Goal: Feedback & Contribution: Leave review/rating

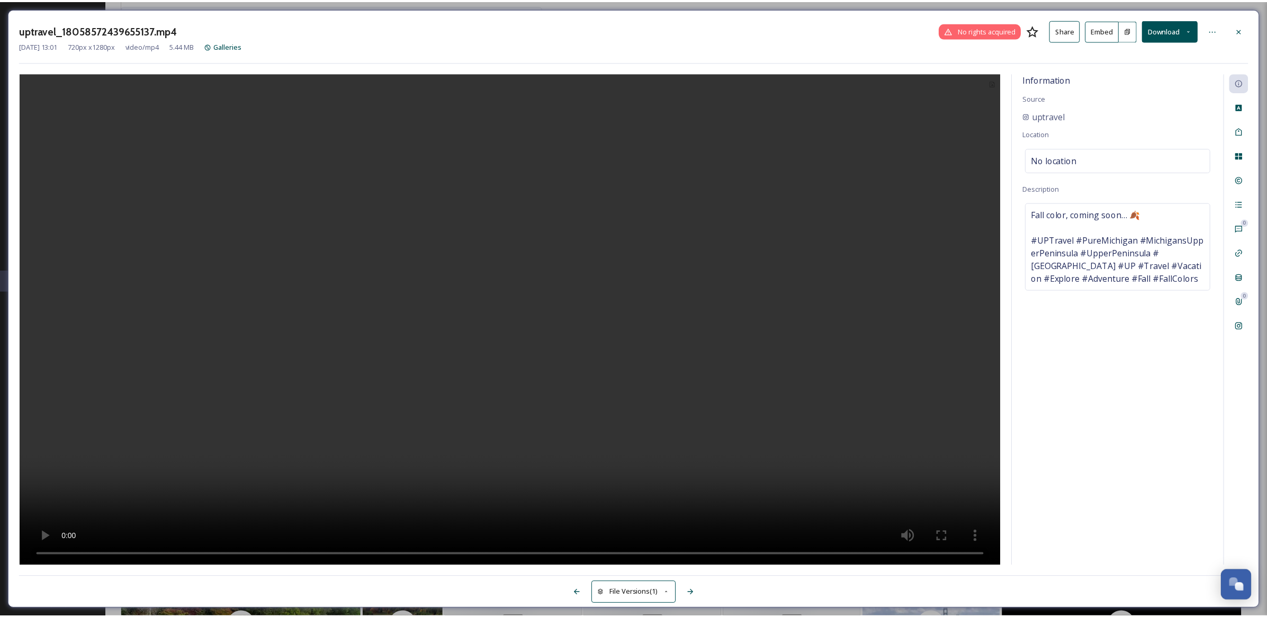
scroll to position [1234, 0]
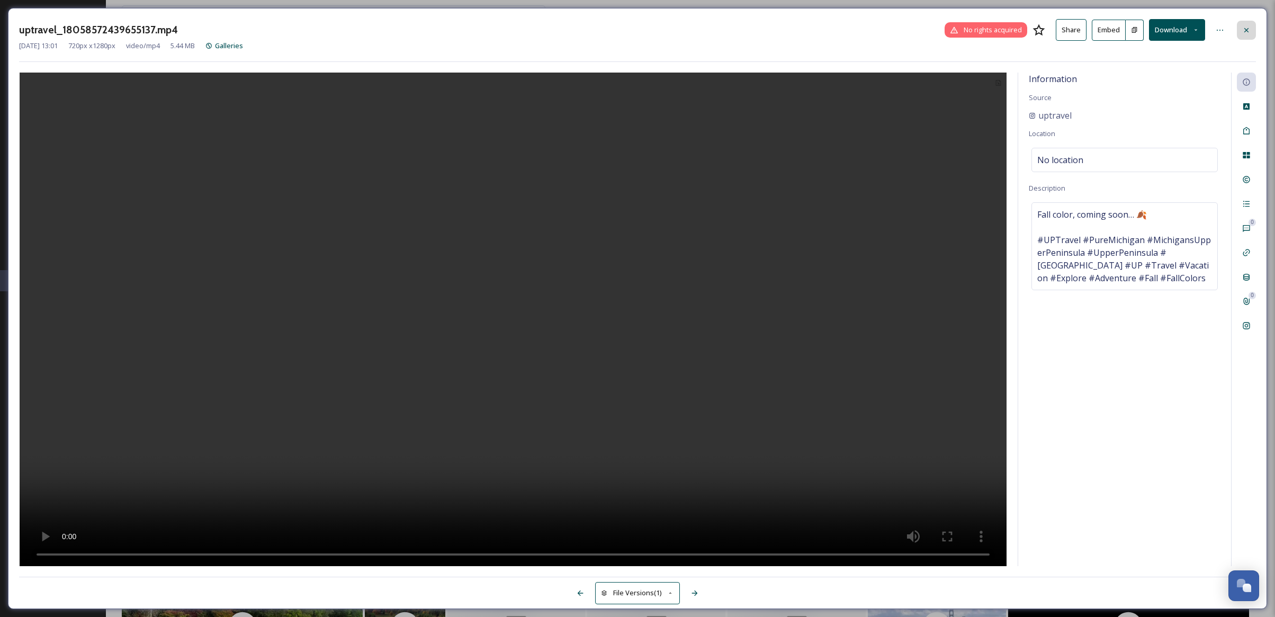
click at [1241, 30] on div at bounding box center [1246, 30] width 19 height 19
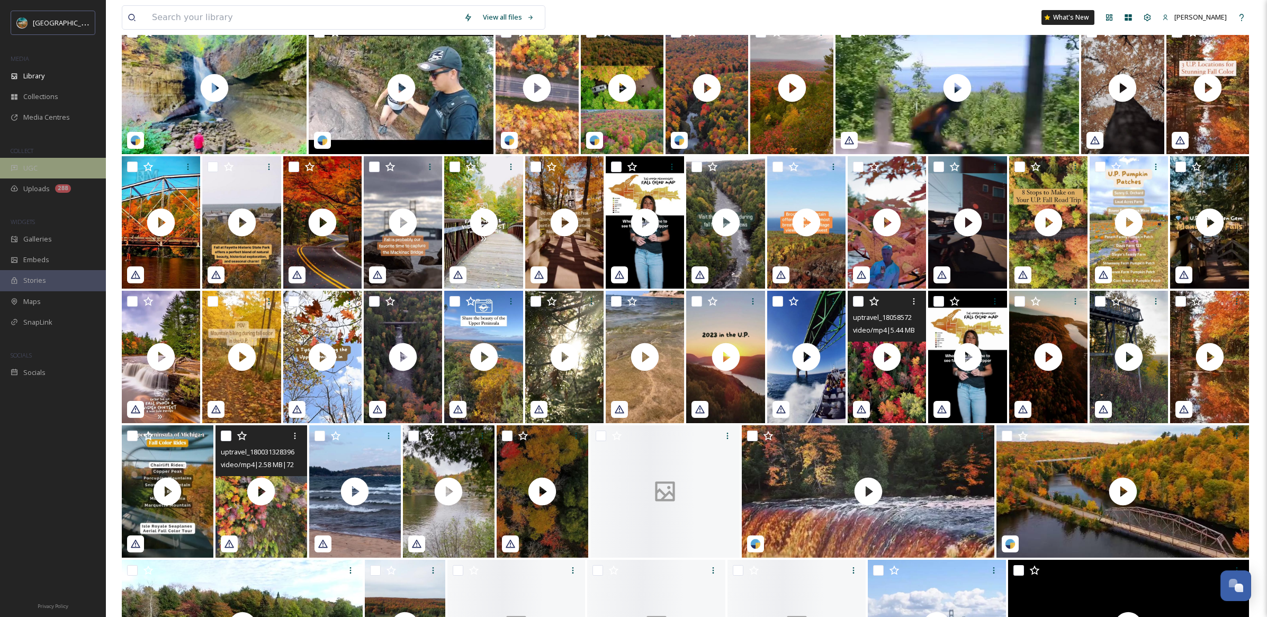
click at [84, 173] on div "UGC" at bounding box center [53, 168] width 106 height 21
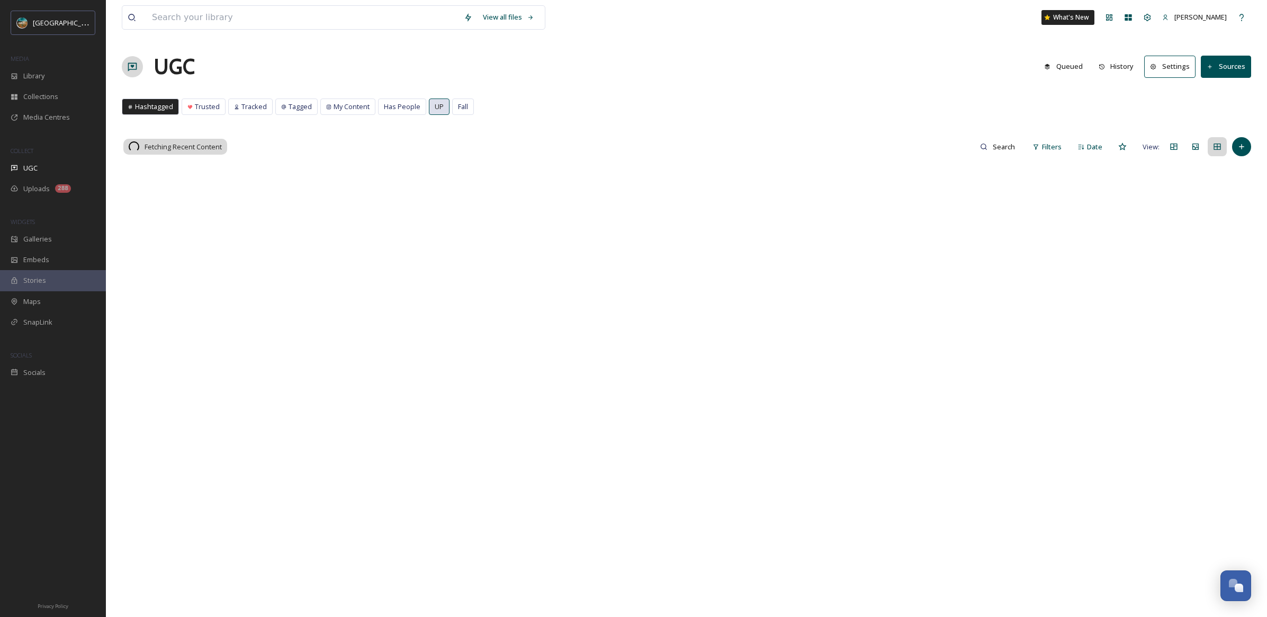
click at [435, 107] on span "UP" at bounding box center [439, 107] width 9 height 10
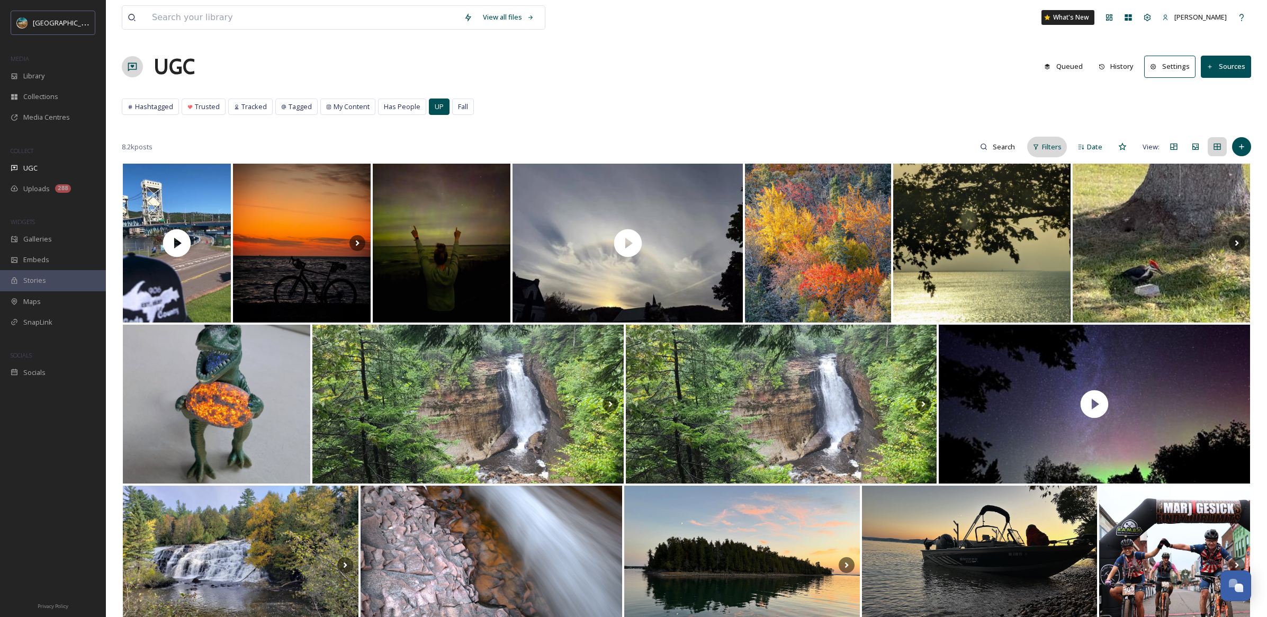
click at [1055, 148] on span "Filters" at bounding box center [1052, 147] width 20 height 10
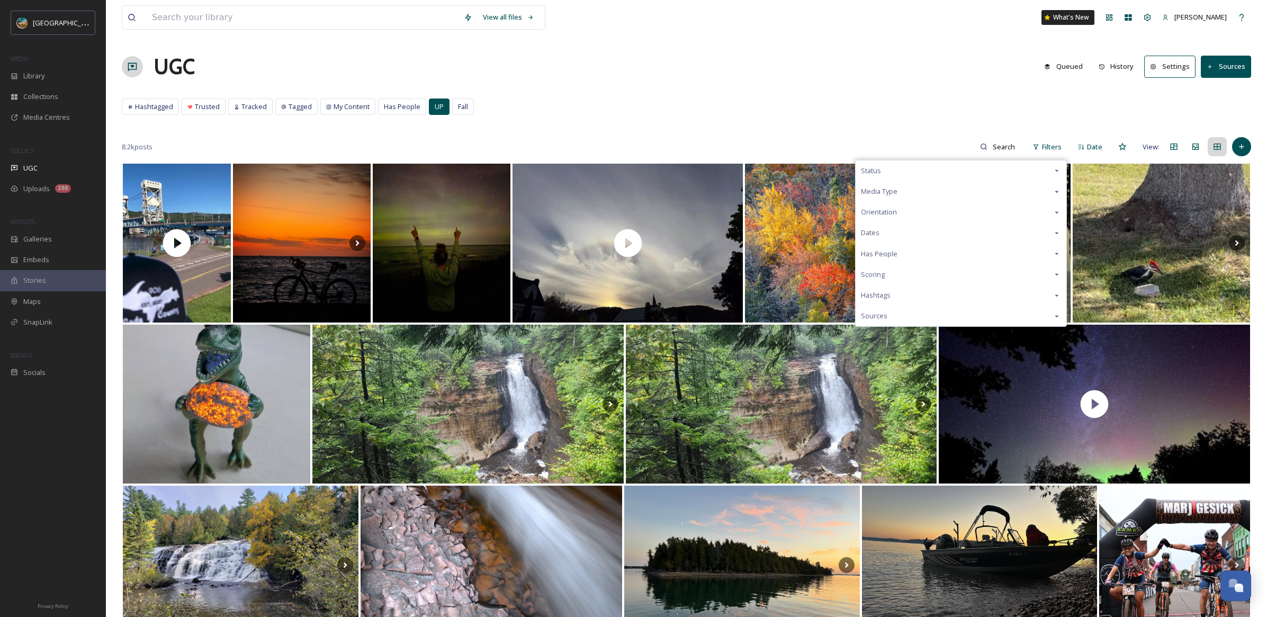
click at [906, 275] on div "Scoring" at bounding box center [960, 274] width 211 height 21
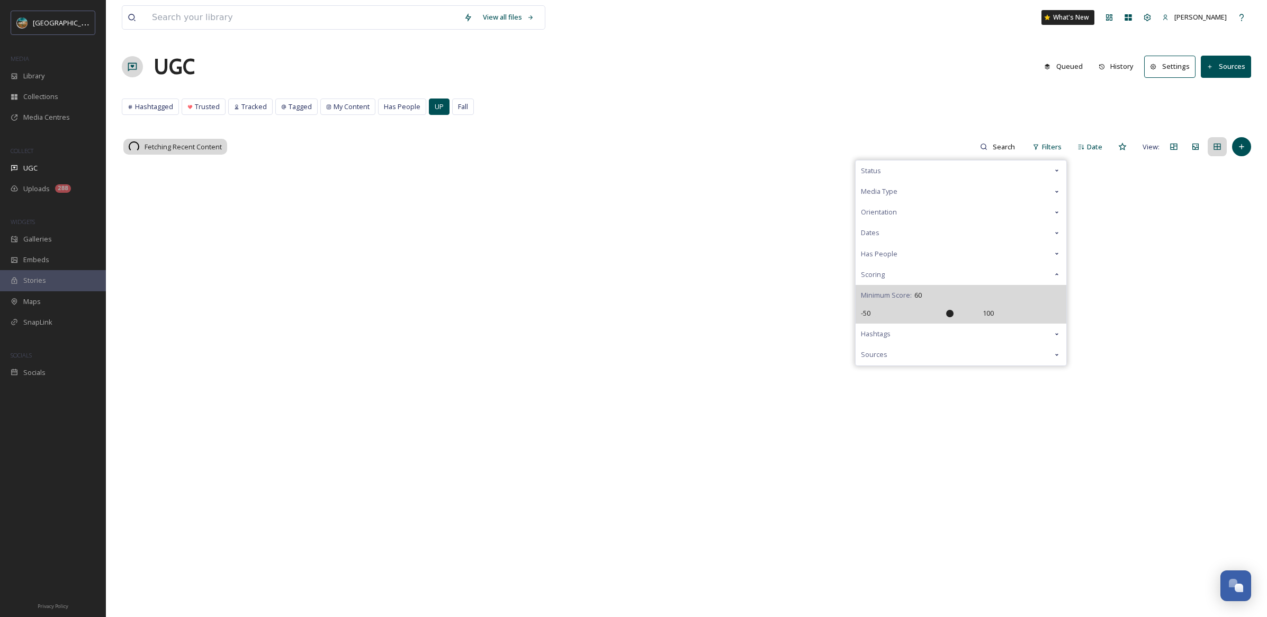
drag, startPoint x: 930, startPoint y: 314, endPoint x: 948, endPoint y: 313, distance: 17.5
type input "60"
click at [948, 313] on input "range" at bounding box center [926, 313] width 106 height 7
click at [934, 97] on div "View all files What's New [PERSON_NAME] UGC Queued History Settings Sources Has…" at bounding box center [686, 389] width 1161 height 779
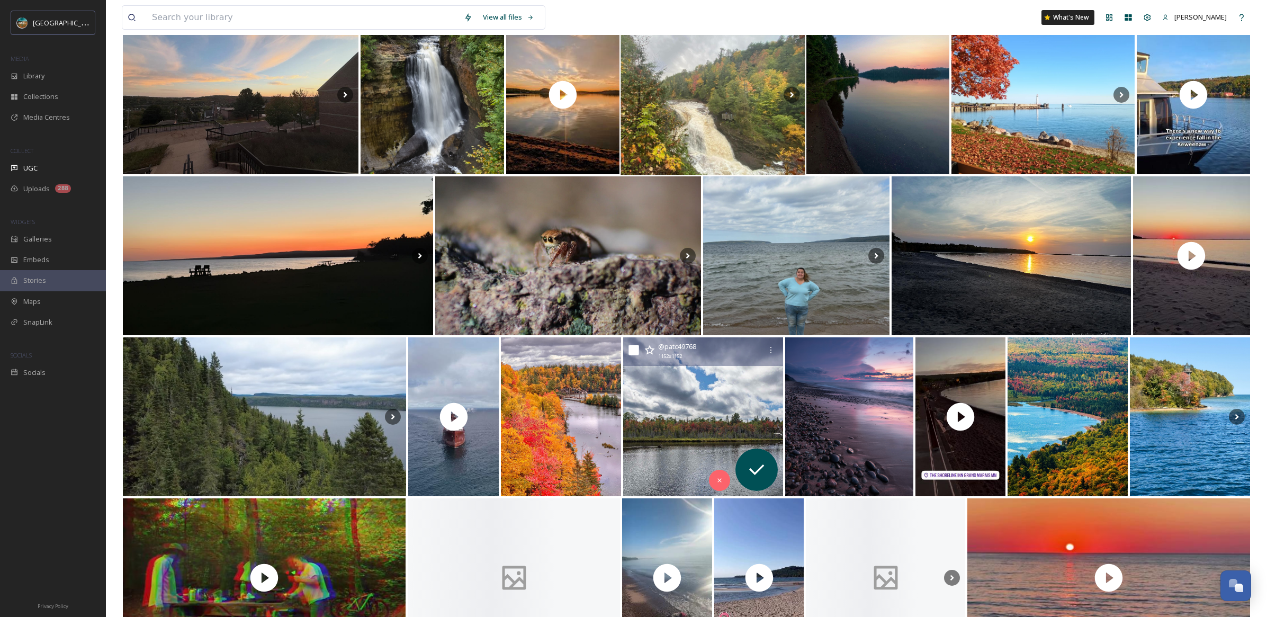
scroll to position [840, 0]
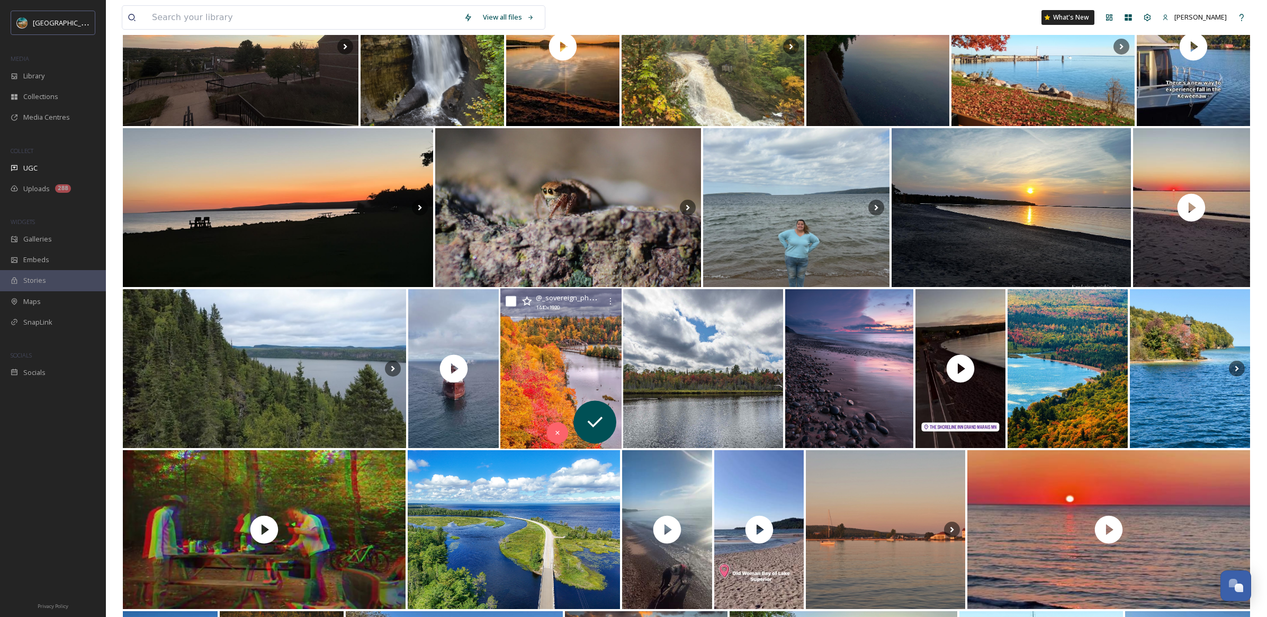
click at [554, 349] on img at bounding box center [560, 368] width 121 height 160
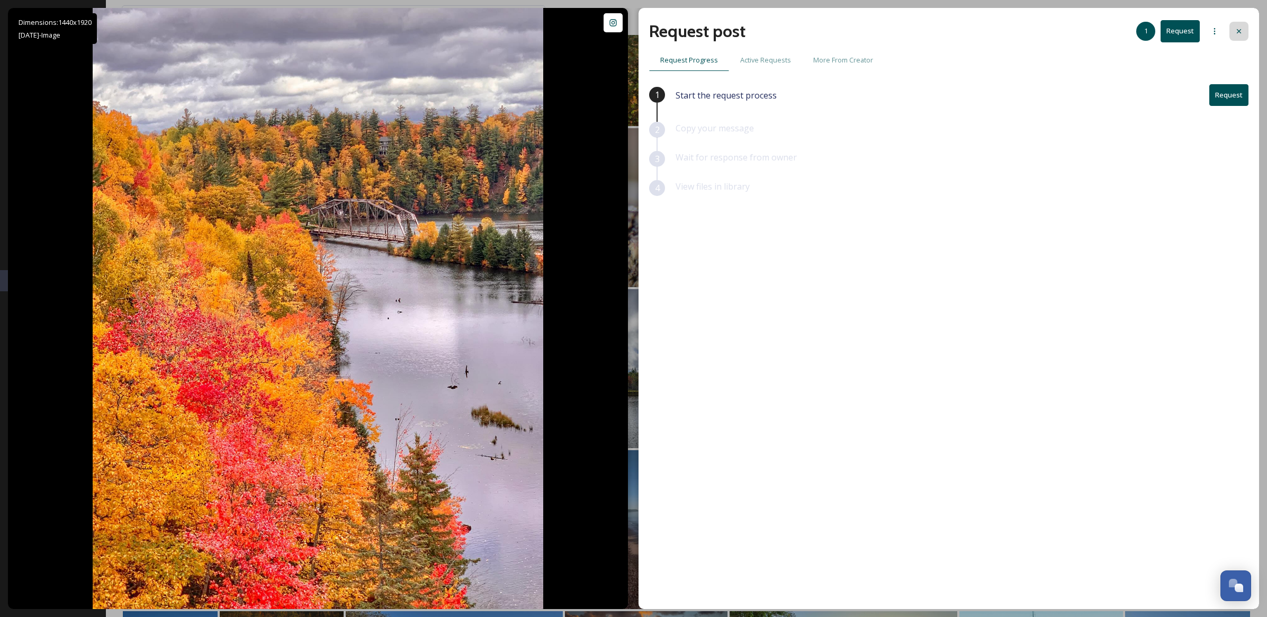
click at [1240, 25] on div at bounding box center [1238, 31] width 19 height 19
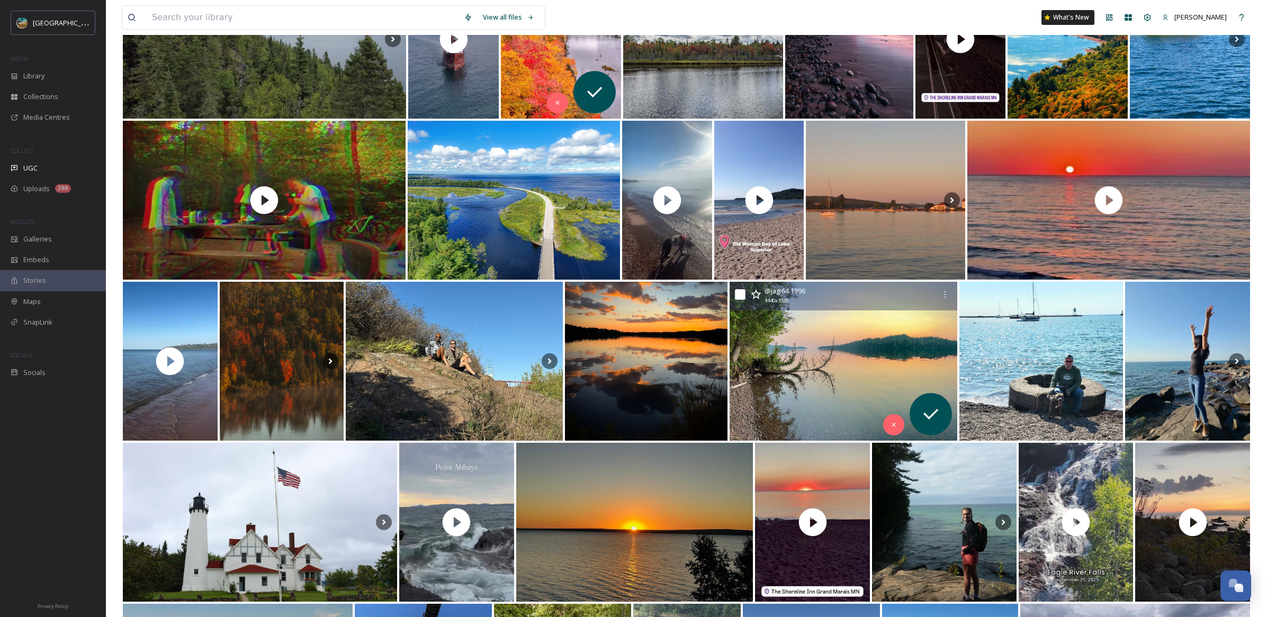
scroll to position [1228, 0]
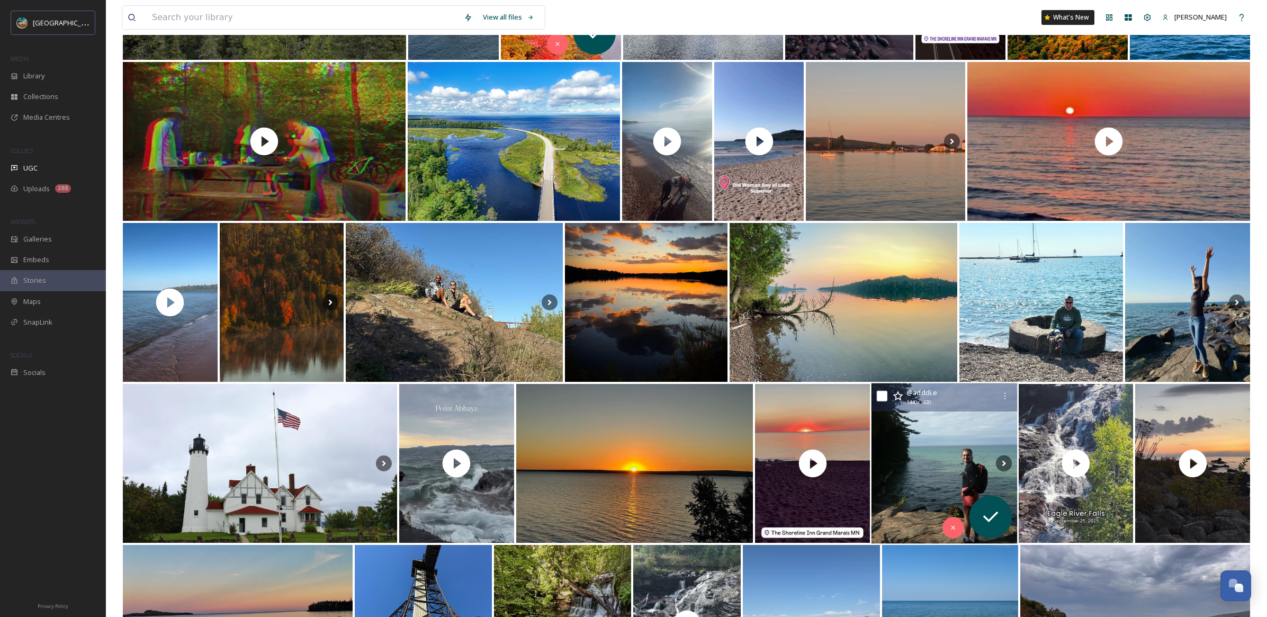
click at [961, 458] on img at bounding box center [944, 463] width 146 height 160
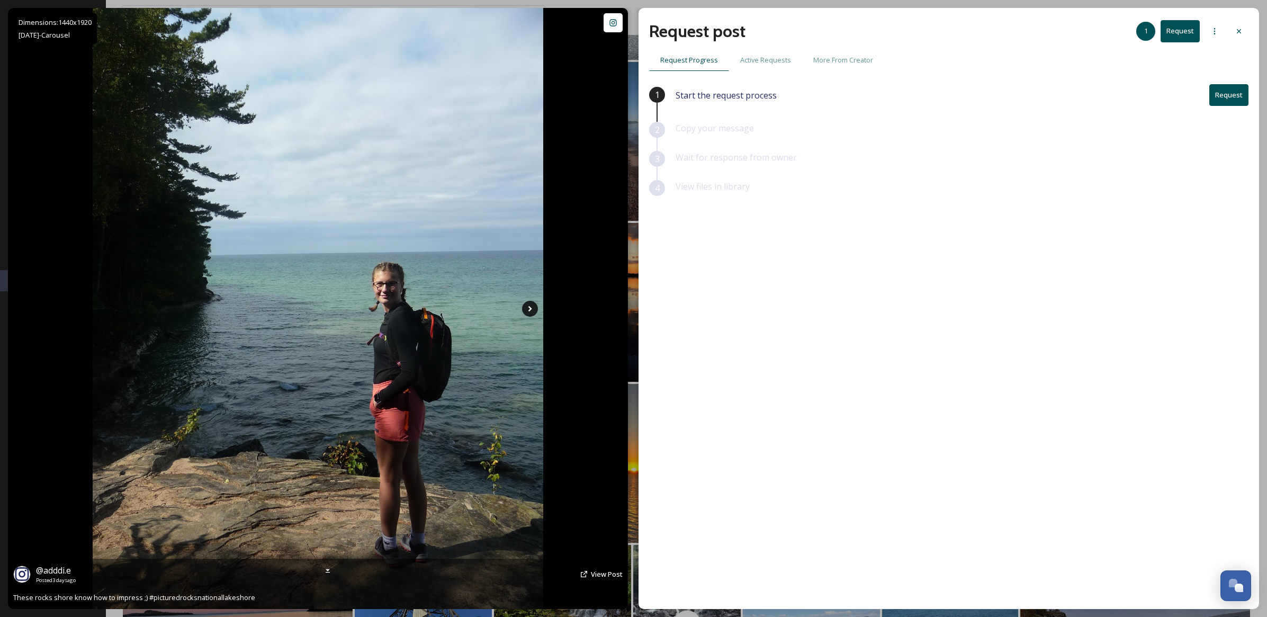
click at [526, 306] on icon at bounding box center [530, 309] width 16 height 16
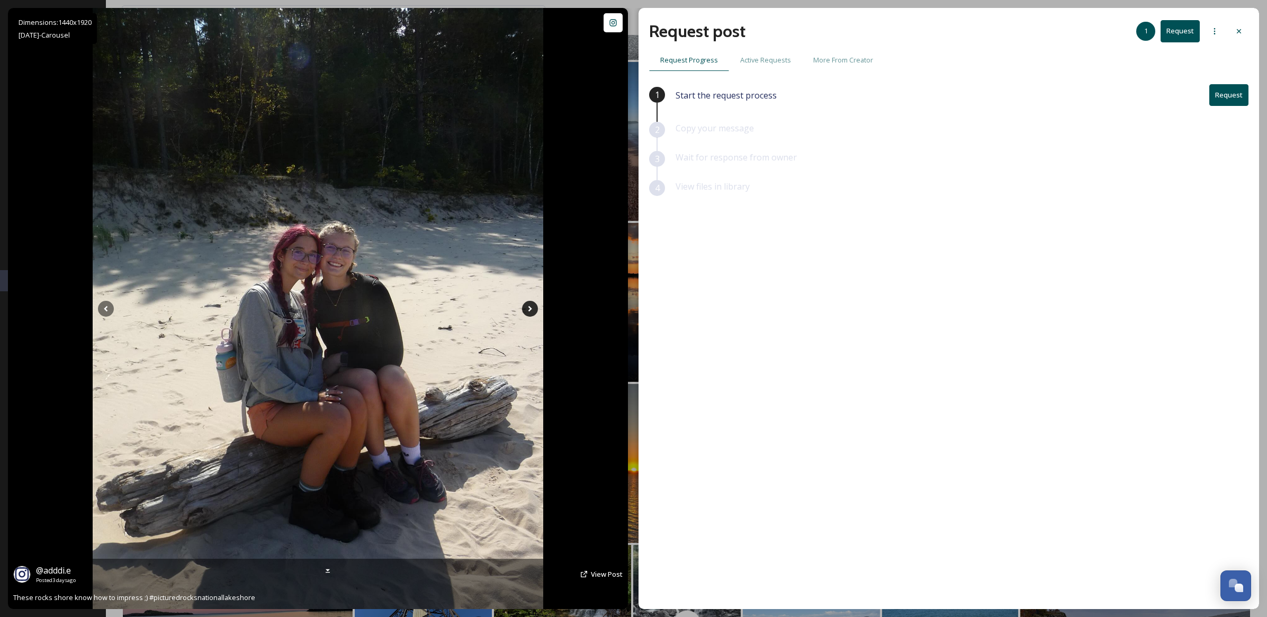
click at [526, 306] on icon at bounding box center [530, 309] width 16 height 16
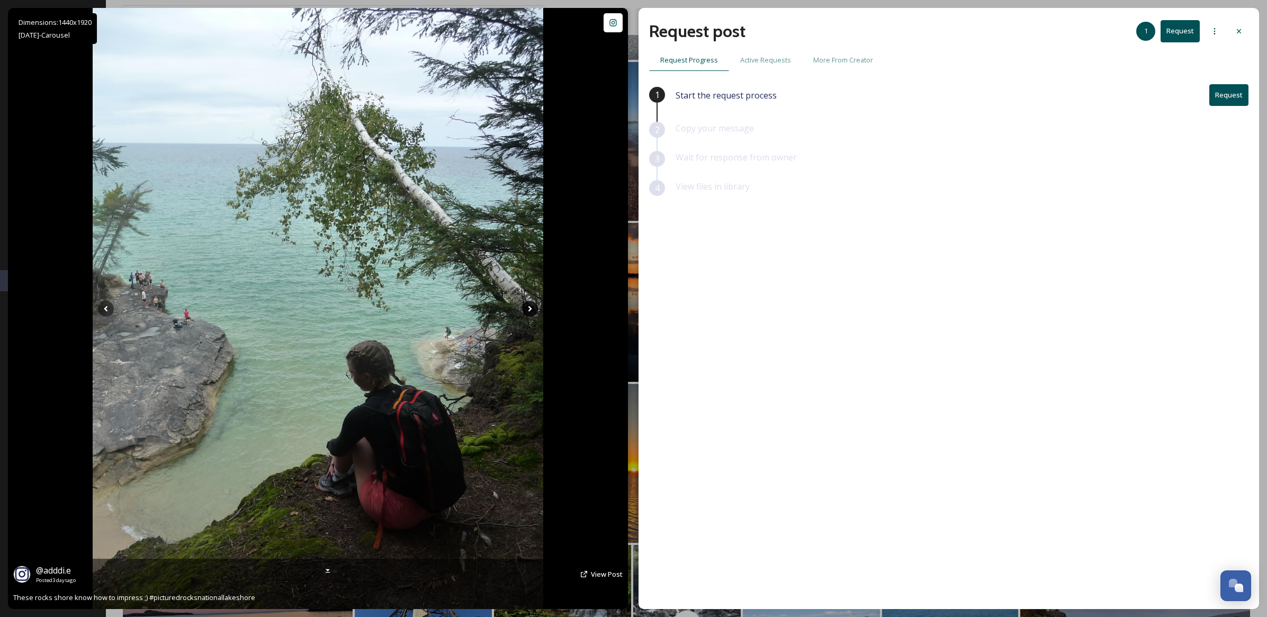
click at [526, 306] on icon at bounding box center [530, 309] width 16 height 16
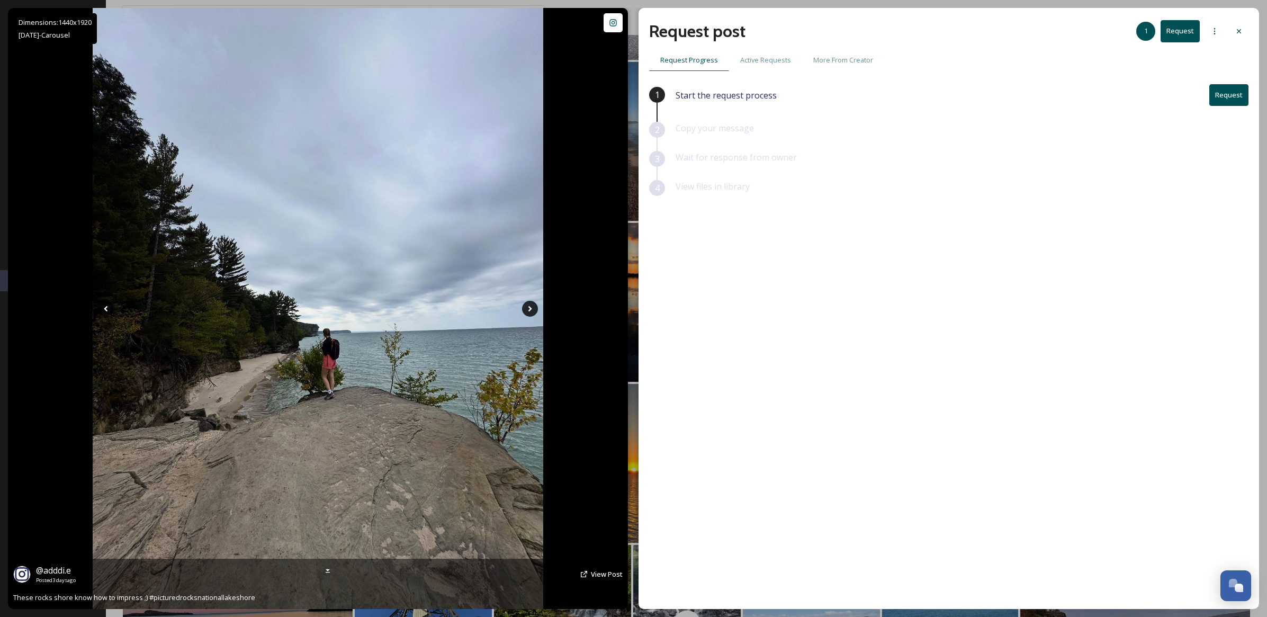
click at [526, 312] on icon at bounding box center [530, 309] width 16 height 16
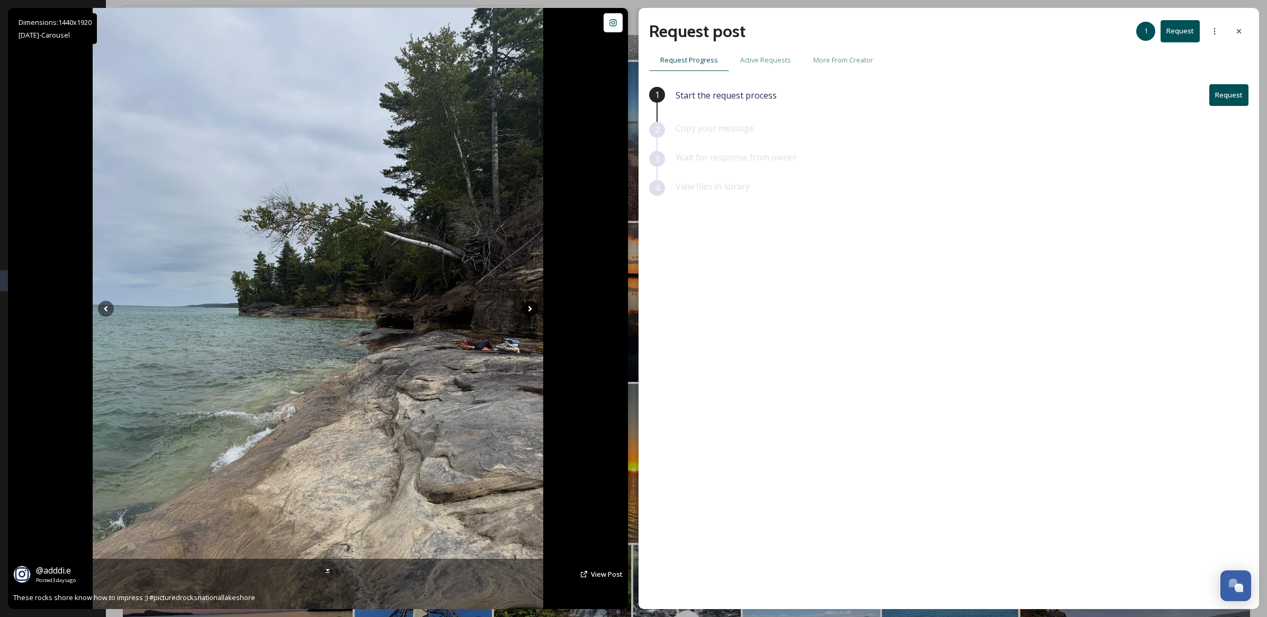
click at [526, 312] on icon at bounding box center [530, 309] width 16 height 16
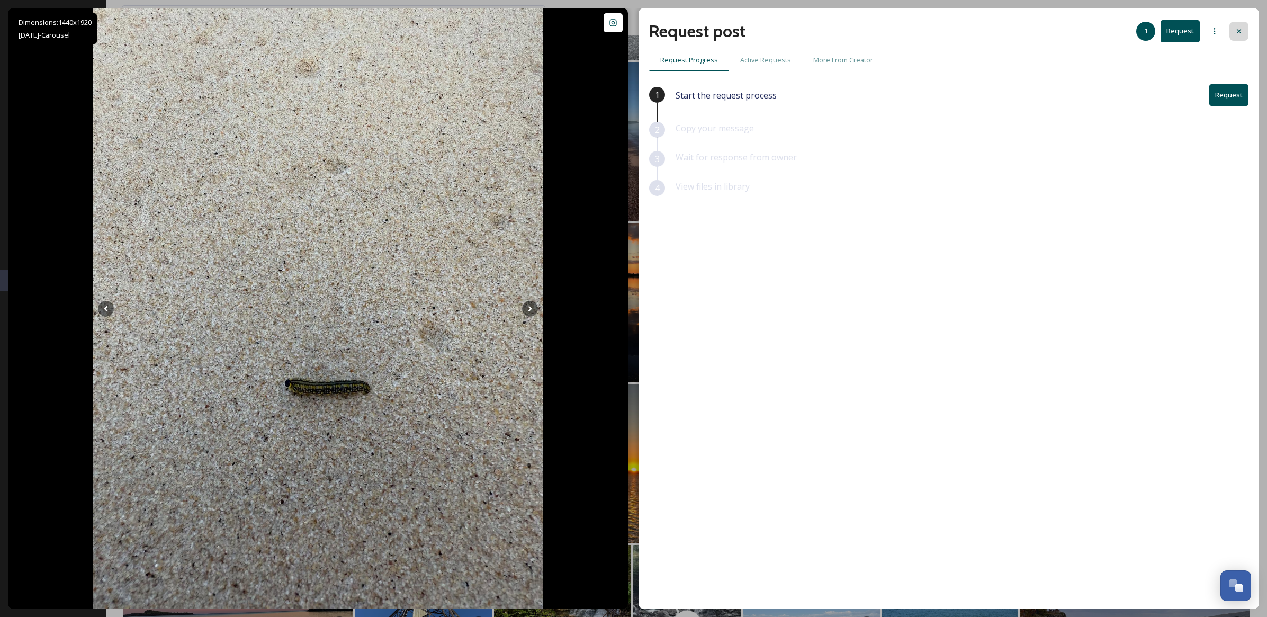
click at [1239, 34] on icon at bounding box center [1238, 31] width 8 height 8
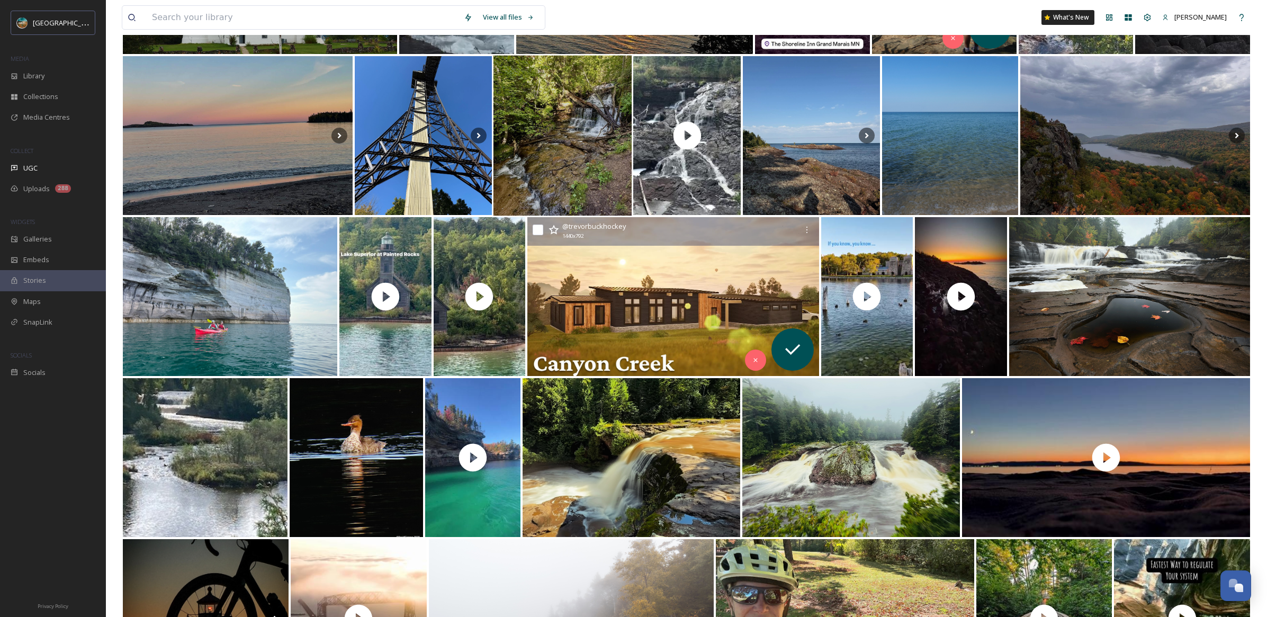
scroll to position [1718, 0]
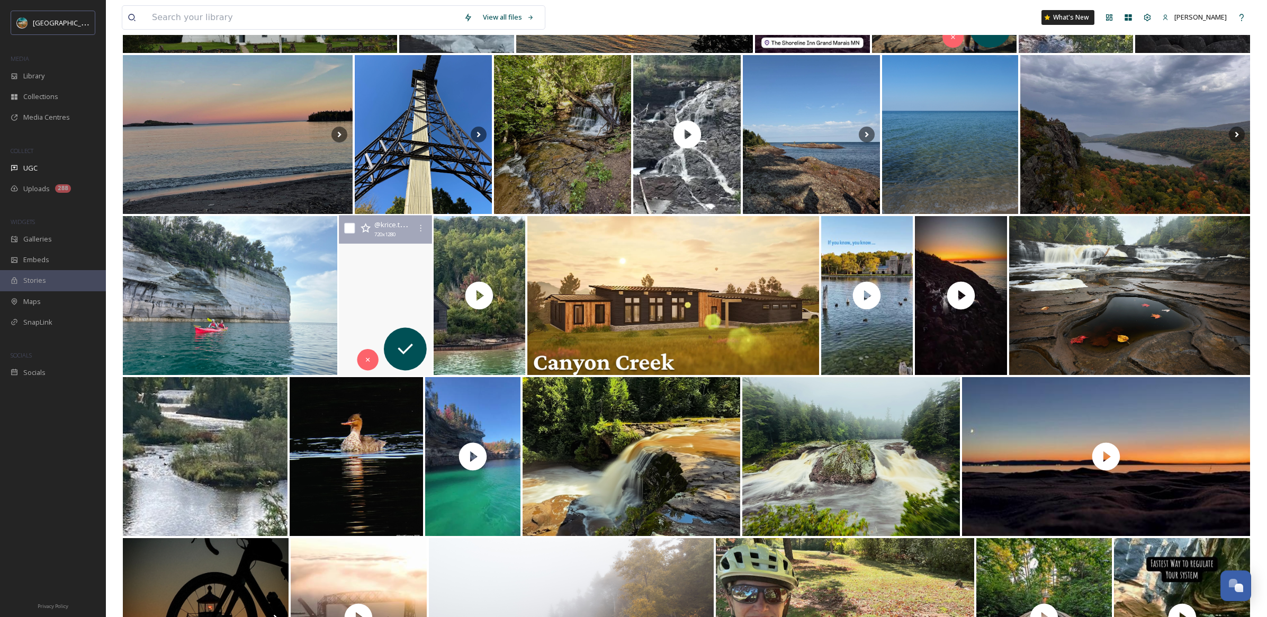
click at [377, 319] on video "Lake Superior has the most beautiful Peter Pan lagoon green/blue water. Where h…" at bounding box center [385, 295] width 96 height 160
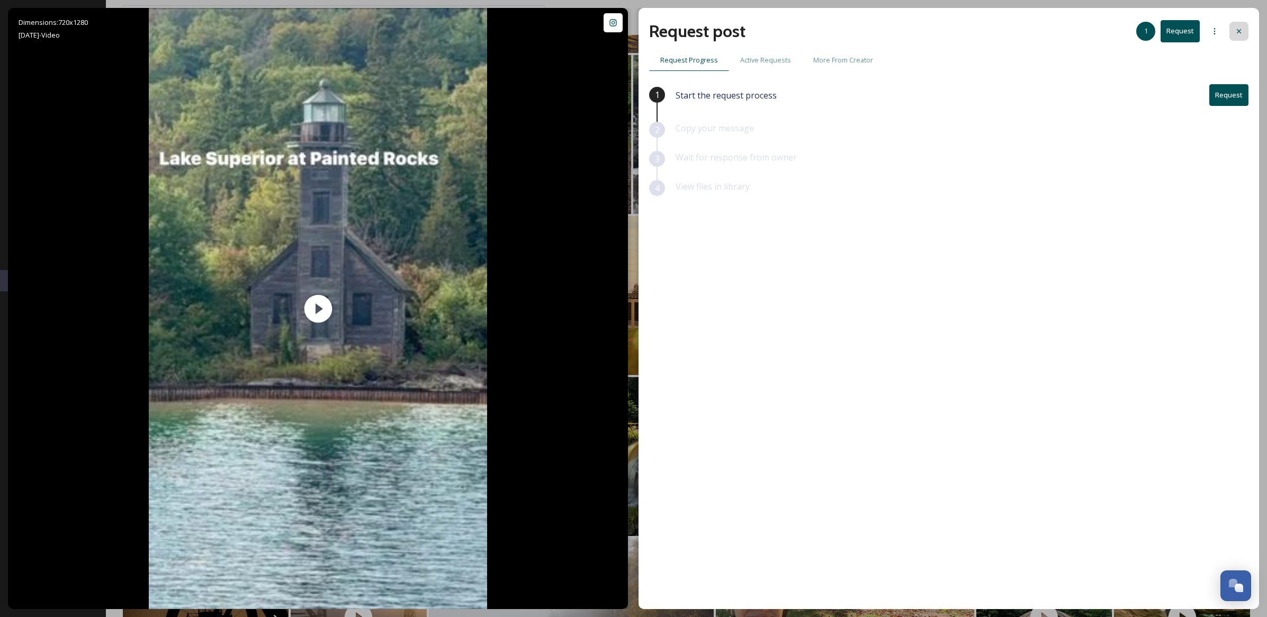
click at [1243, 34] on div at bounding box center [1238, 31] width 19 height 19
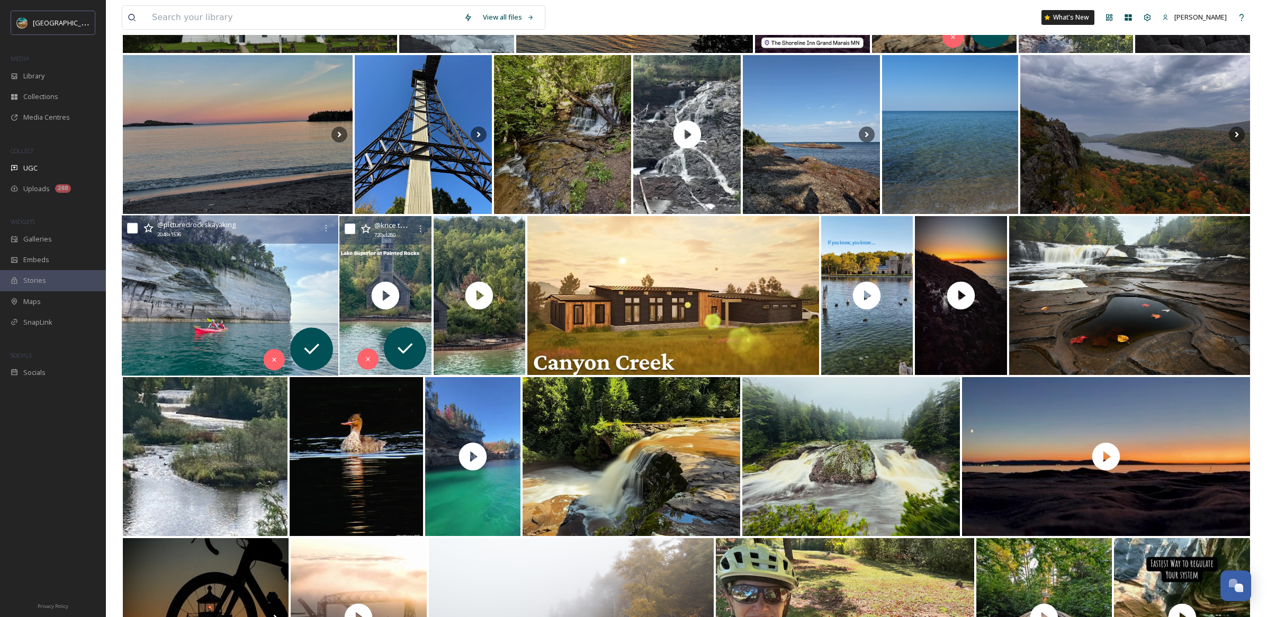
click at [248, 300] on img at bounding box center [230, 295] width 216 height 160
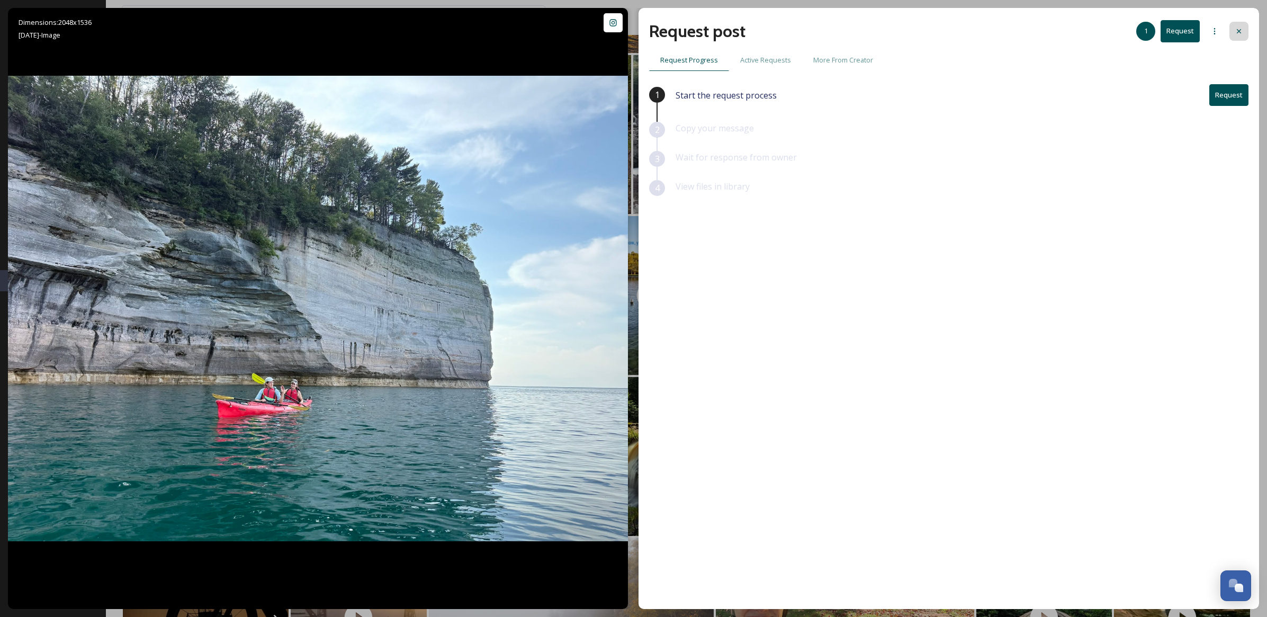
click at [1244, 30] on div at bounding box center [1238, 31] width 19 height 19
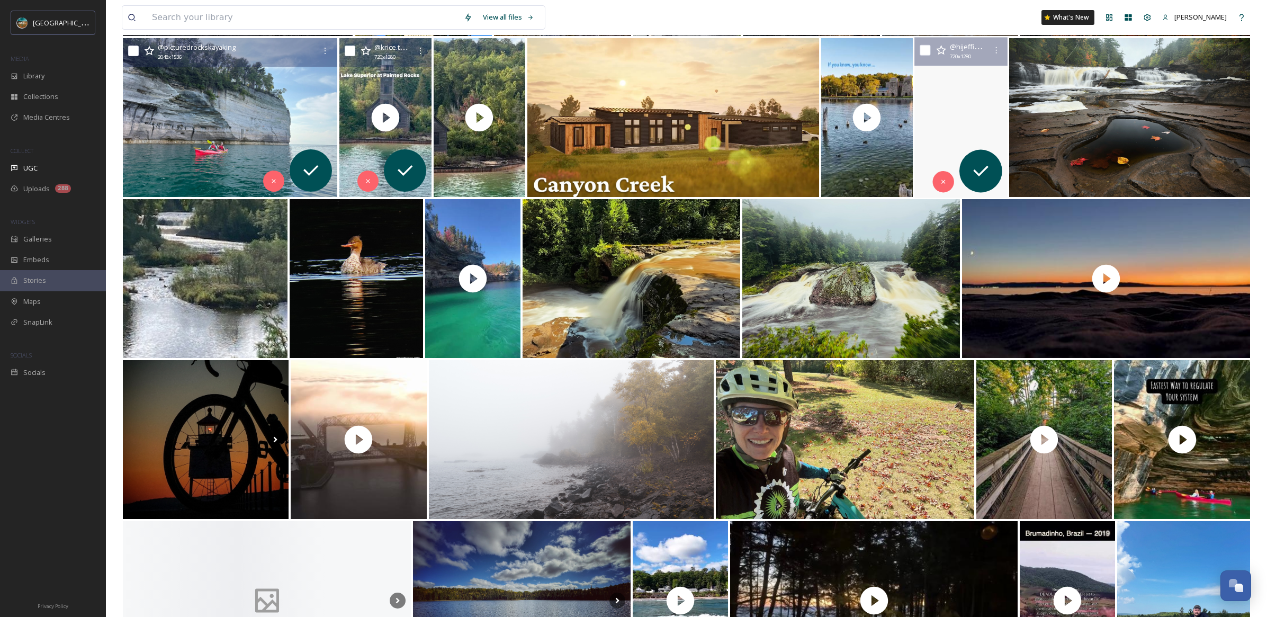
scroll to position [1950, 0]
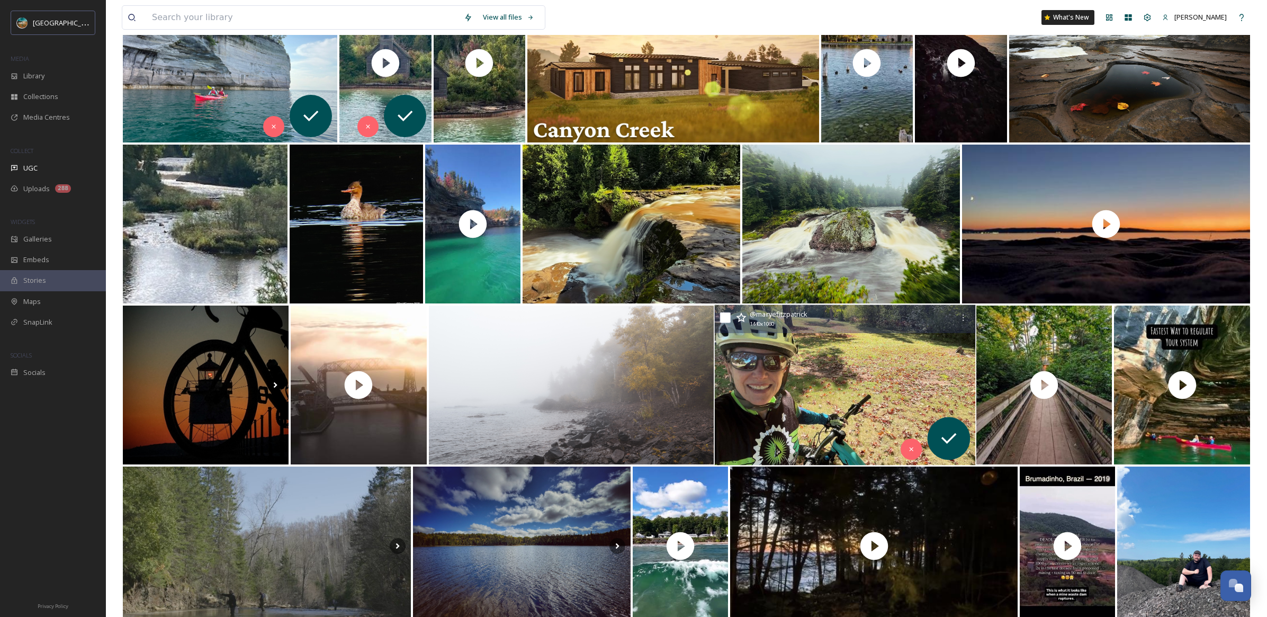
click at [833, 345] on img at bounding box center [844, 385] width 261 height 160
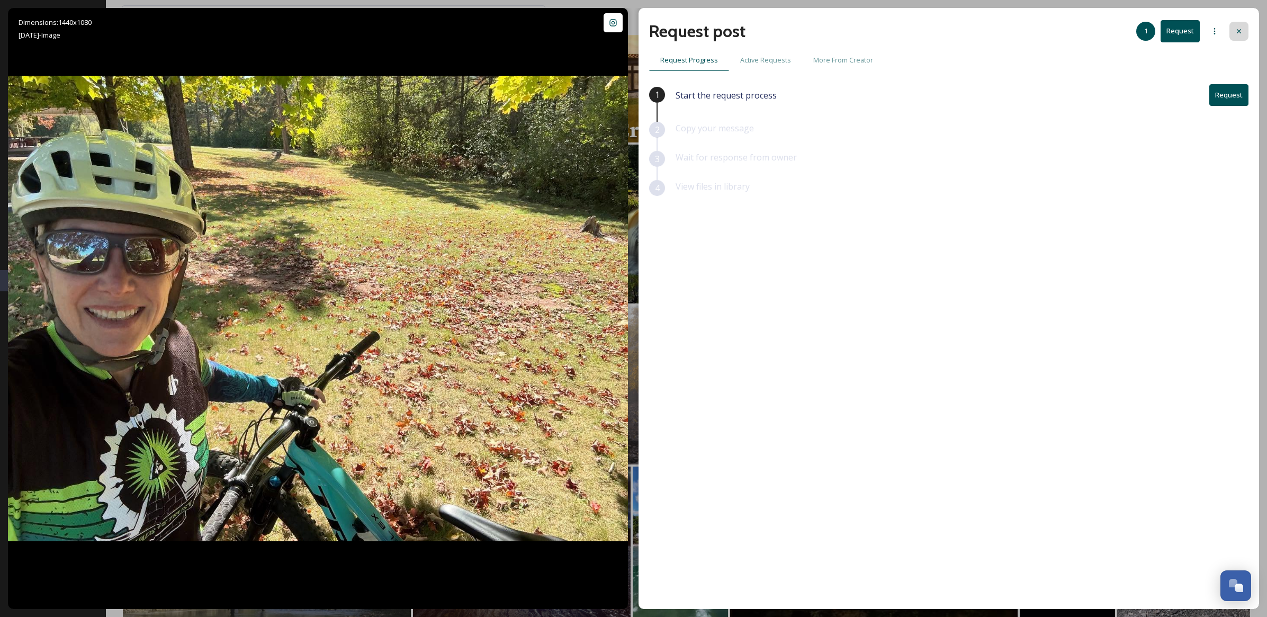
click at [1233, 26] on div at bounding box center [1238, 31] width 19 height 19
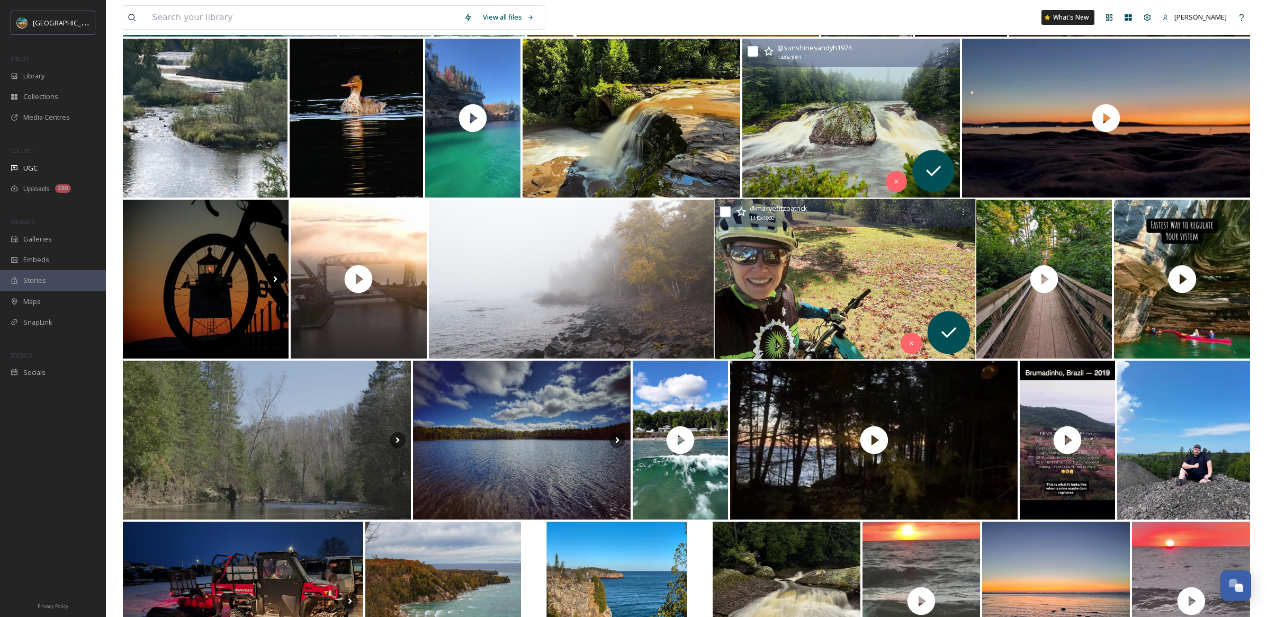
scroll to position [2056, 0]
